Goal: Obtain resource: Download file/media

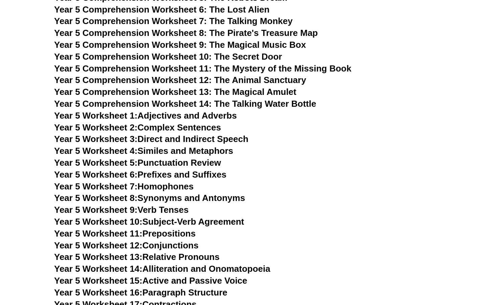
scroll to position [2936, 0]
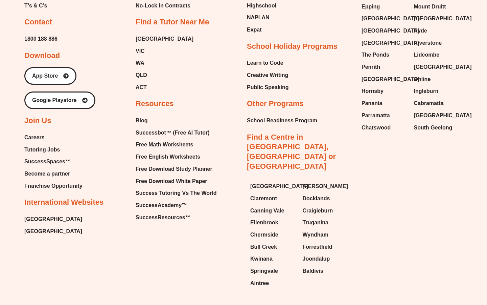
scroll to position [2855, 0]
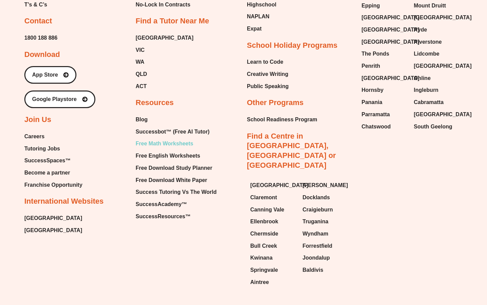
click at [188, 138] on span "Free Math Worksheets" at bounding box center [165, 143] width 58 height 10
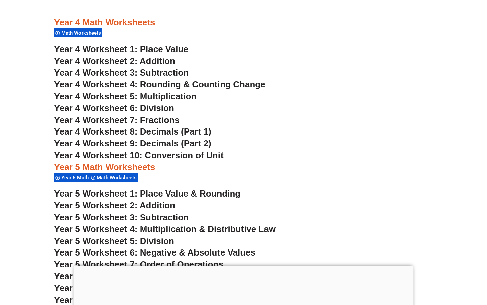
scroll to position [1160, 0]
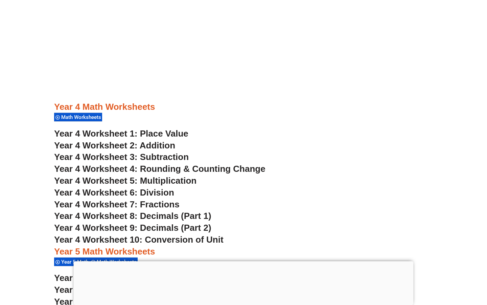
click at [161, 218] on span "Year 4 Worksheet 8: Decimals (Part 1)" at bounding box center [132, 216] width 157 height 10
